Goal: Go to known website: Go to known website

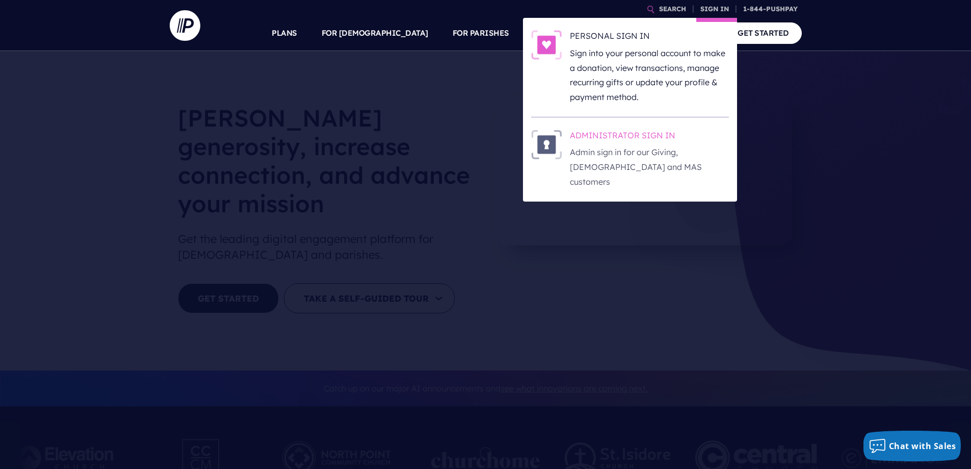
click at [624, 136] on h6 "ADMINISTRATOR SIGN IN" at bounding box center [649, 137] width 159 height 15
click at [711, 7] on link "SIGN IN" at bounding box center [715, 9] width 37 height 18
click at [627, 136] on h6 "ADMINISTRATOR SIGN IN" at bounding box center [649, 137] width 159 height 15
